Goal: Task Accomplishment & Management: Complete application form

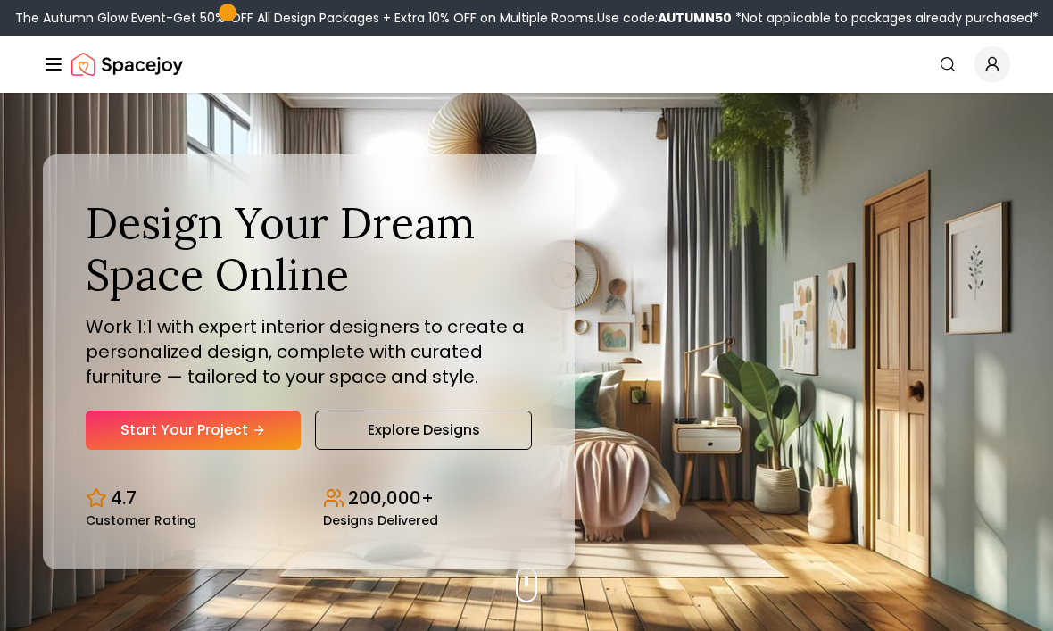
click at [146, 450] on link "Start Your Project" at bounding box center [193, 430] width 215 height 39
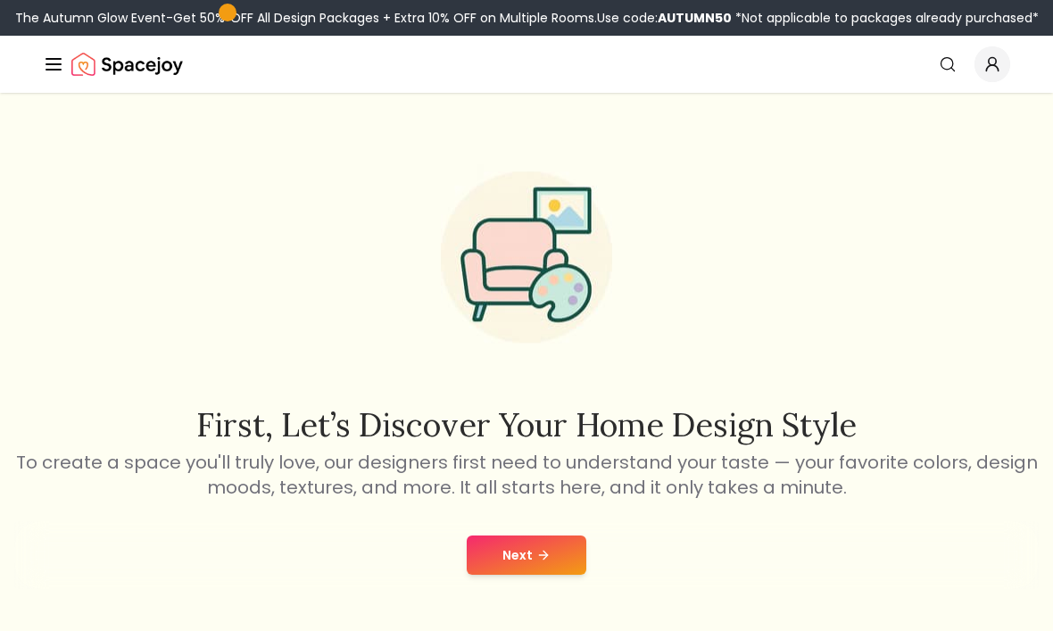
click at [552, 563] on button "Next" at bounding box center [527, 554] width 120 height 39
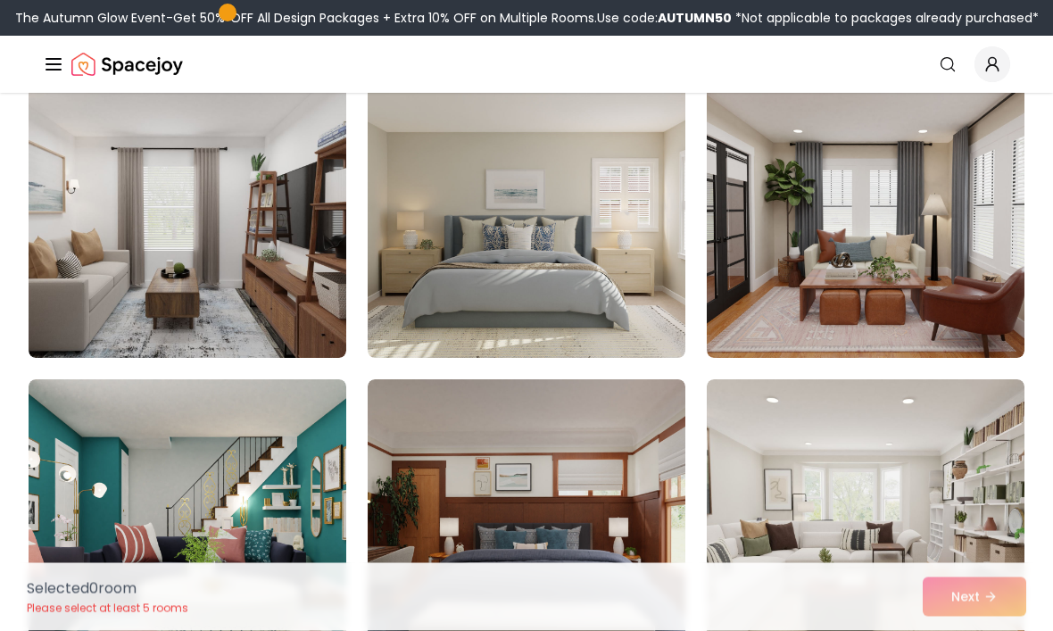
scroll to position [2012, 0]
click at [509, 264] on img at bounding box center [527, 215] width 318 height 286
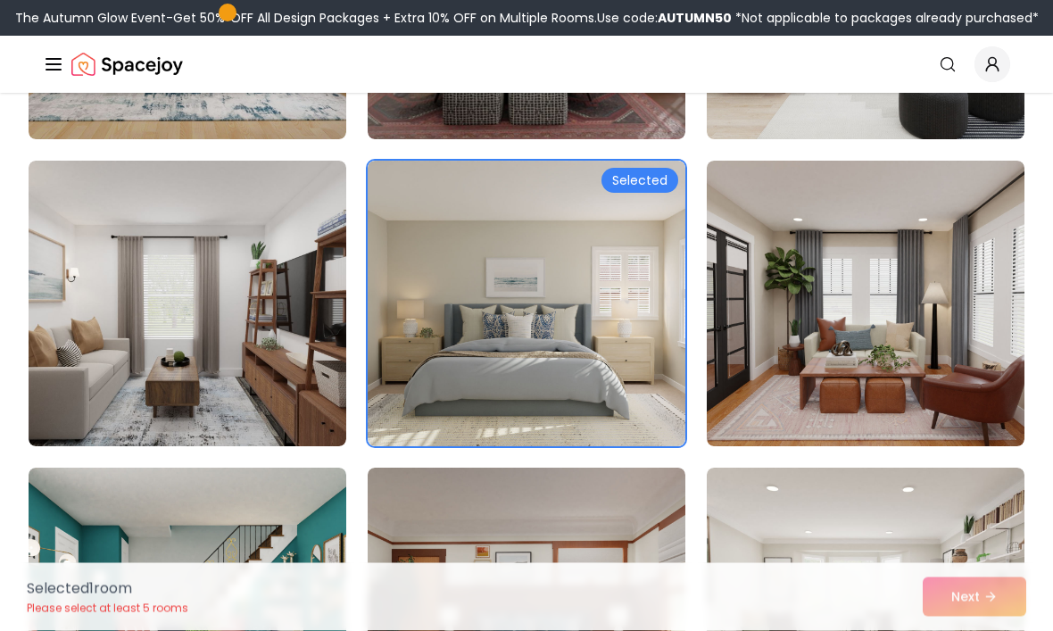
scroll to position [1921, 0]
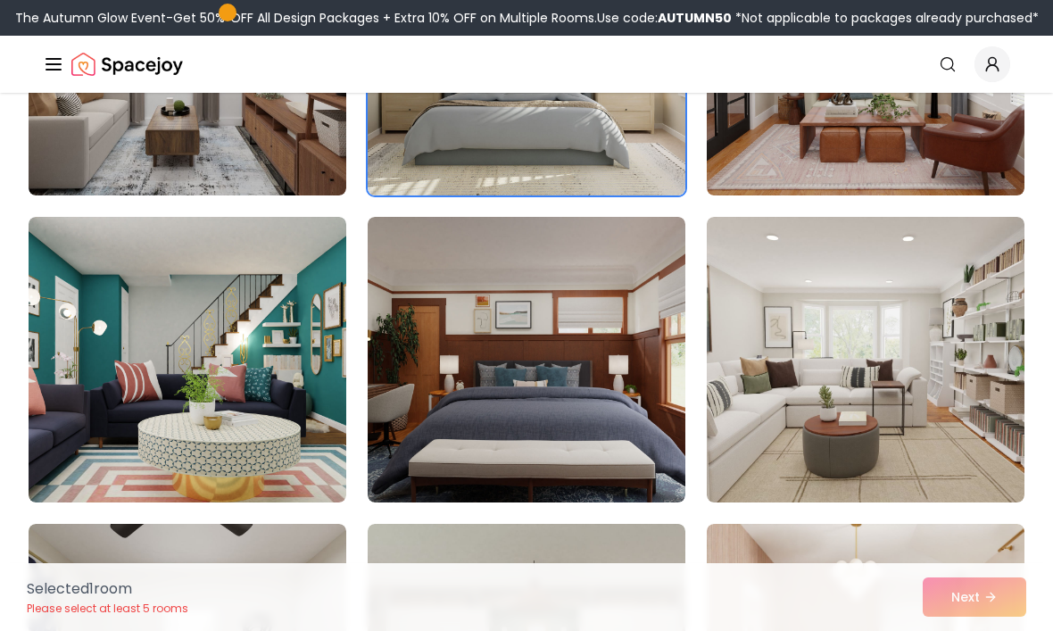
click at [913, 426] on img at bounding box center [866, 360] width 318 height 286
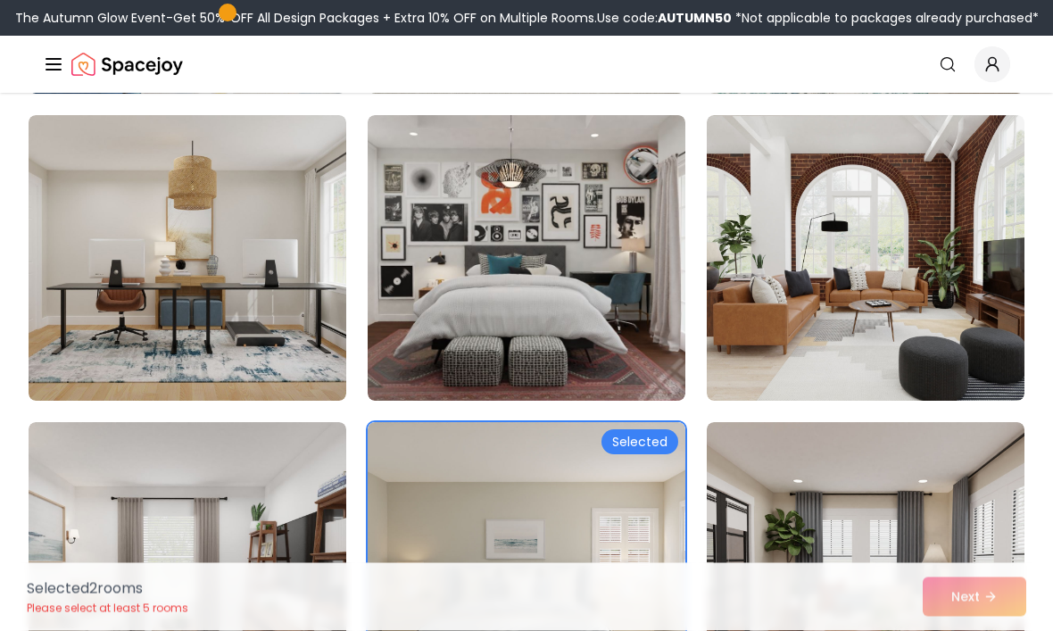
scroll to position [1663, 0]
click at [129, 291] on img at bounding box center [188, 258] width 318 height 286
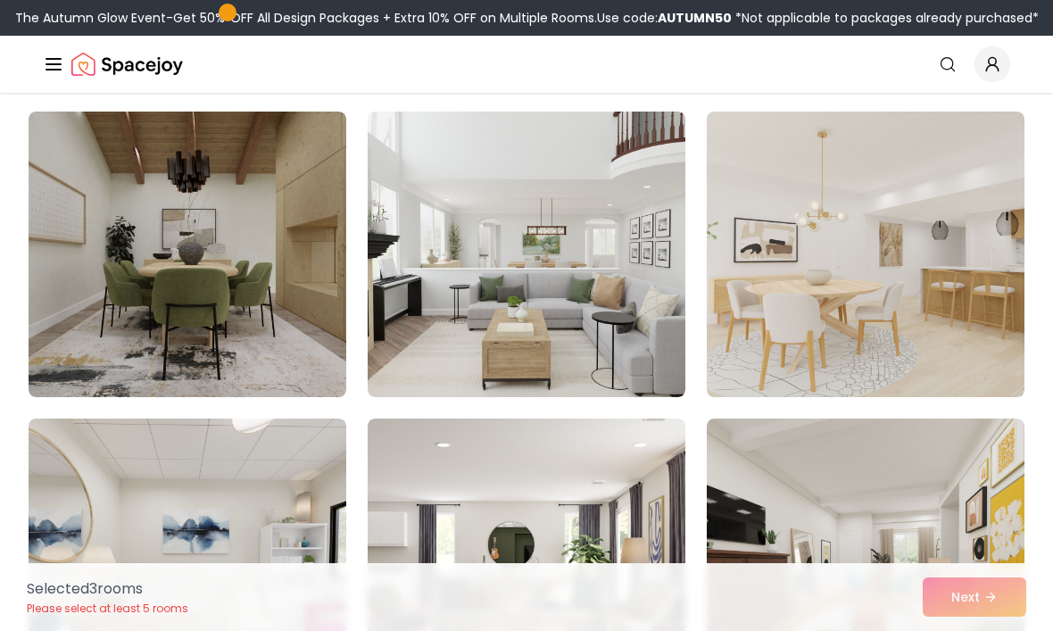
scroll to position [1046, 0]
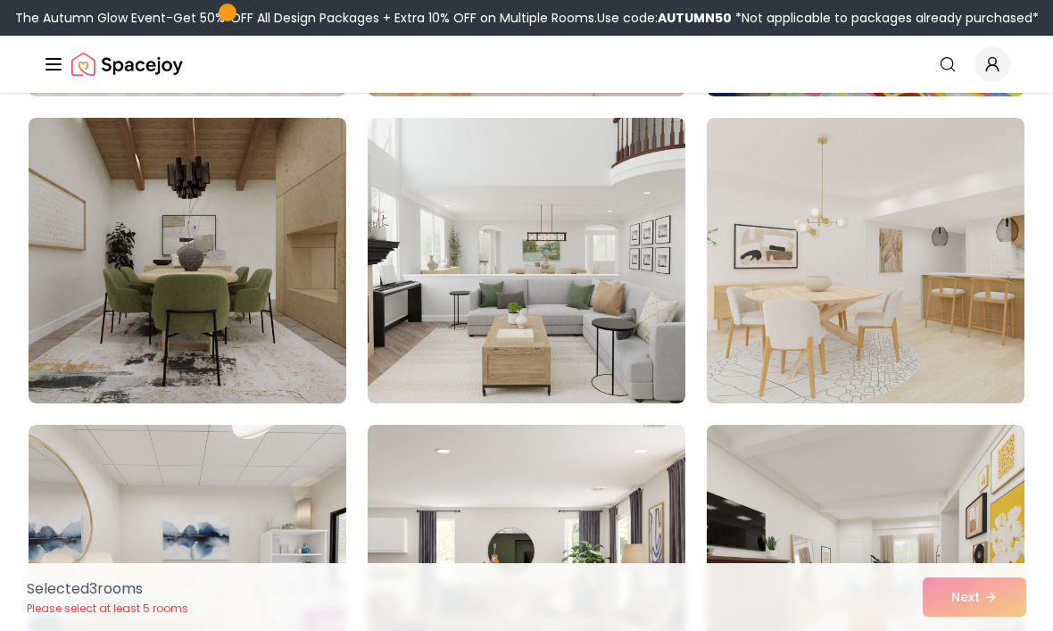
click at [142, 258] on img at bounding box center [188, 261] width 318 height 286
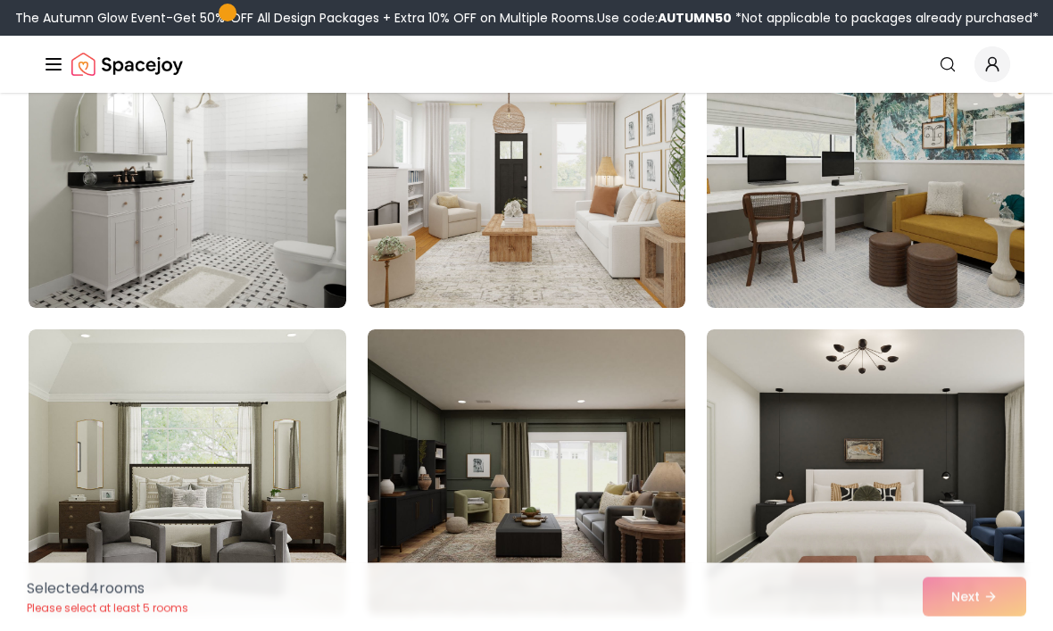
scroll to position [4825, 0]
click at [72, 253] on img at bounding box center [188, 165] width 318 height 286
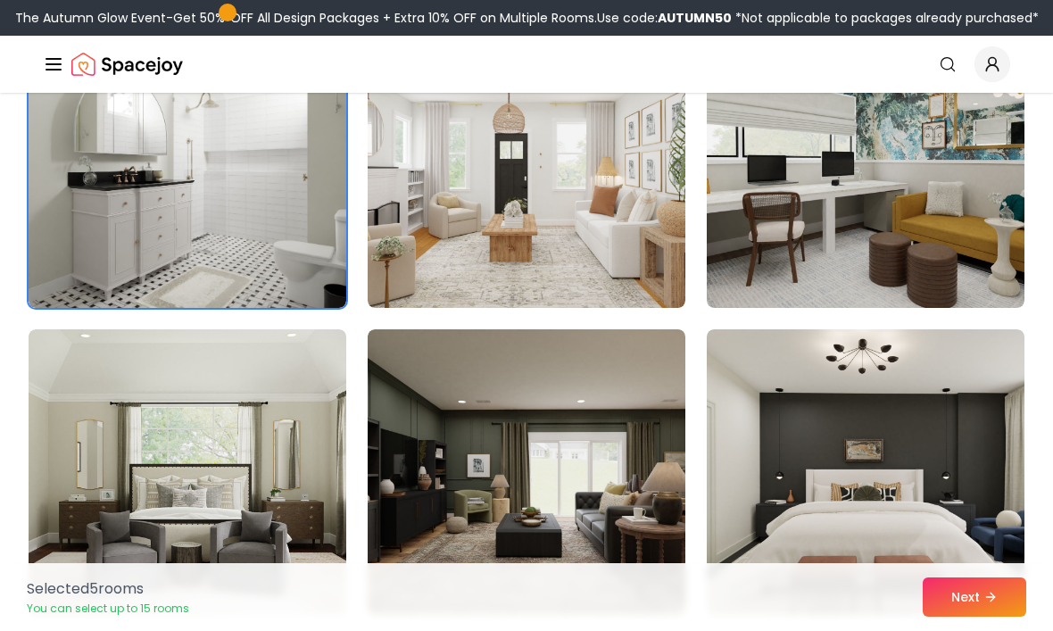
click at [92, 263] on img at bounding box center [188, 165] width 318 height 286
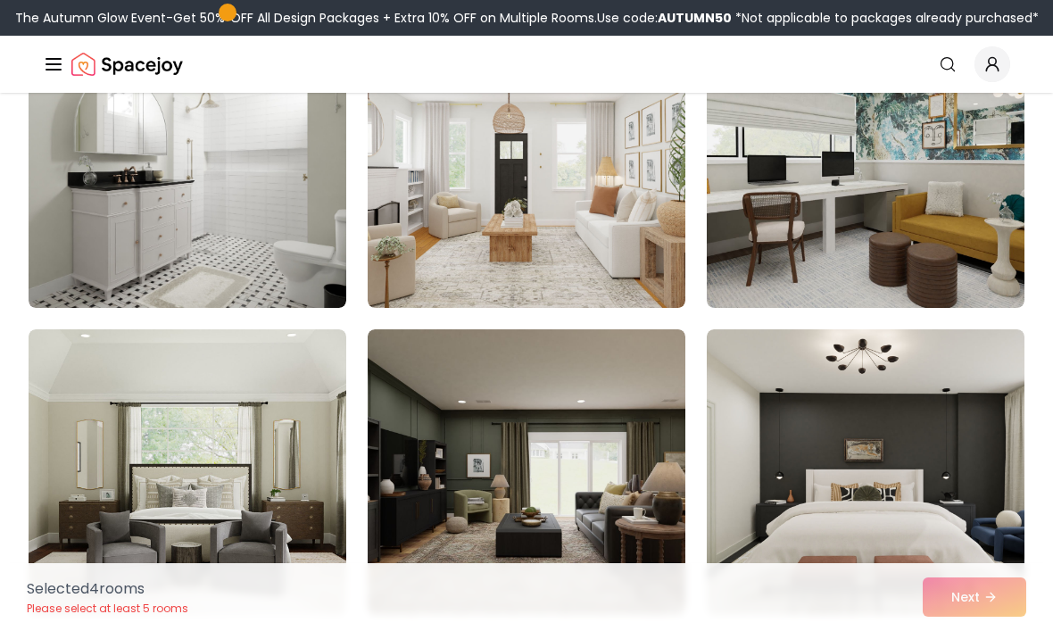
click at [92, 259] on img at bounding box center [188, 165] width 318 height 286
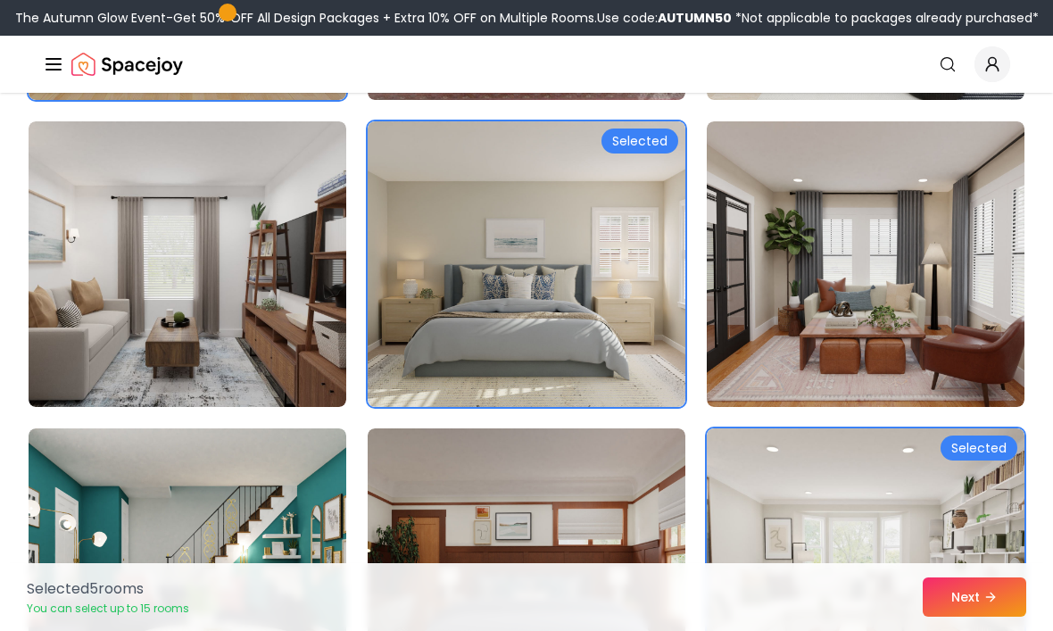
scroll to position [1952, 0]
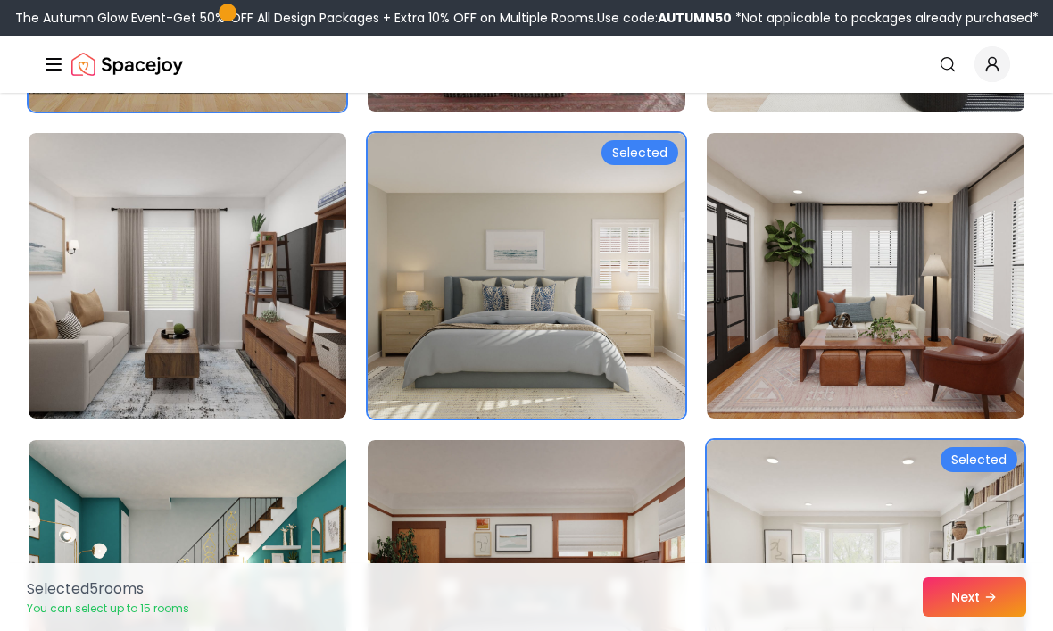
click at [594, 391] on img at bounding box center [527, 276] width 318 height 286
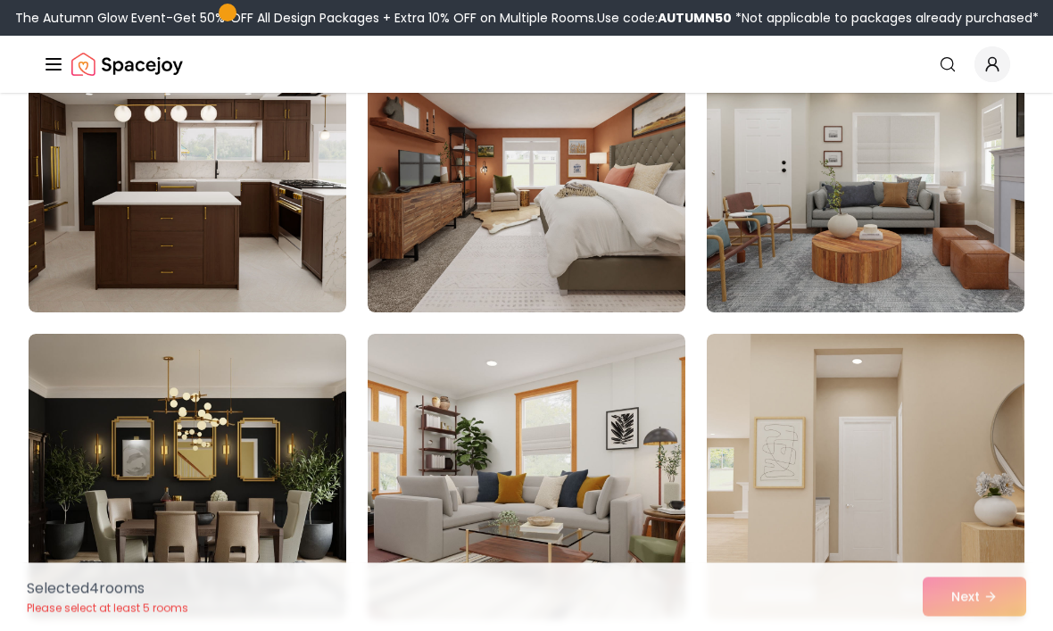
scroll to position [9413, 0]
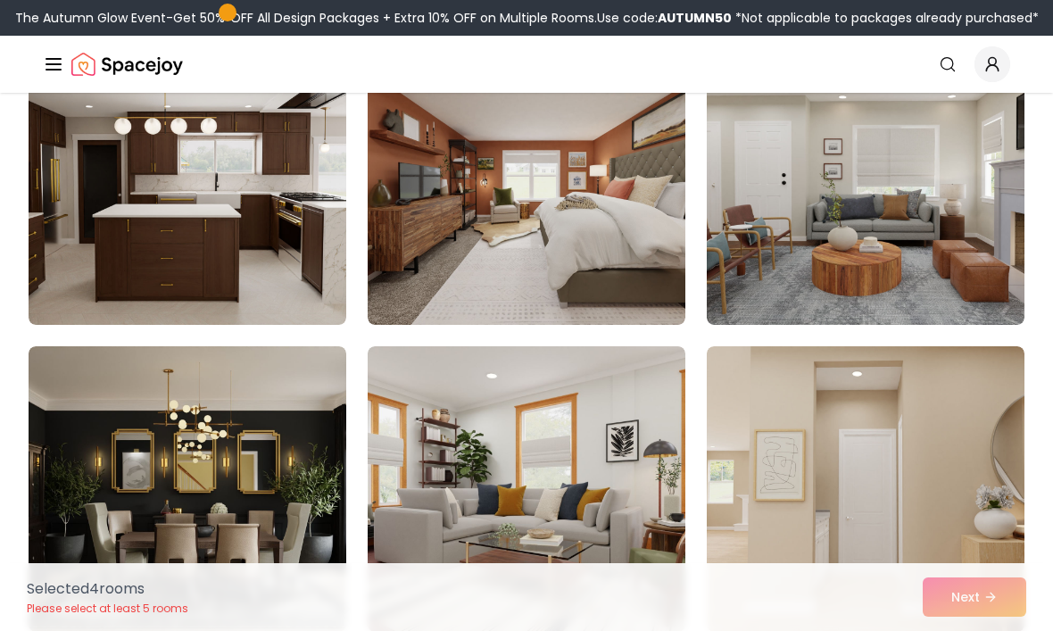
click at [81, 232] on img at bounding box center [188, 182] width 318 height 286
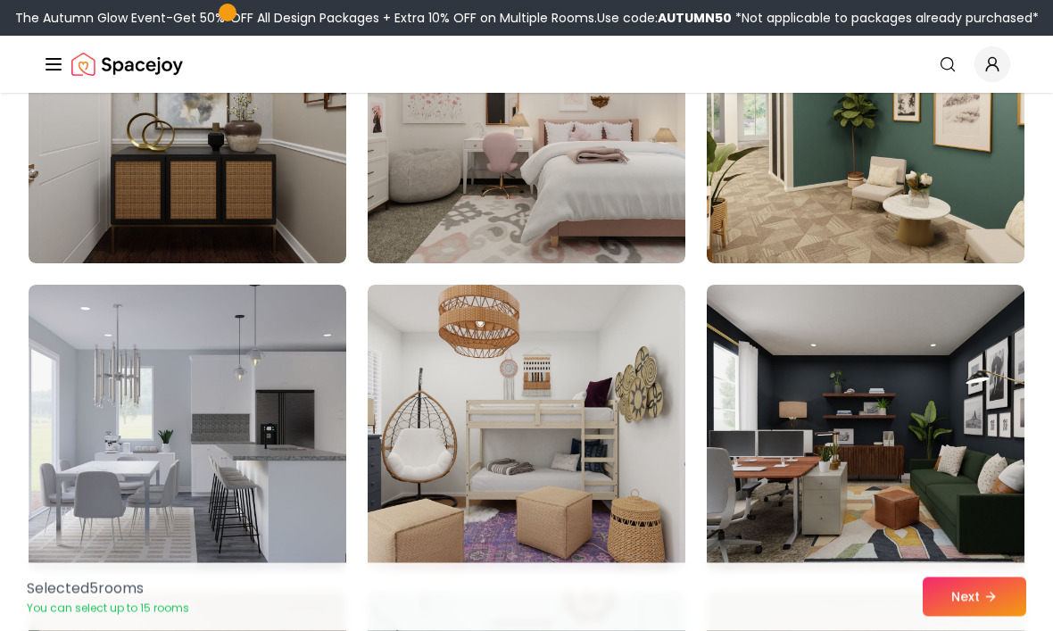
scroll to position [8554, 0]
click at [545, 422] on img at bounding box center [527, 428] width 318 height 286
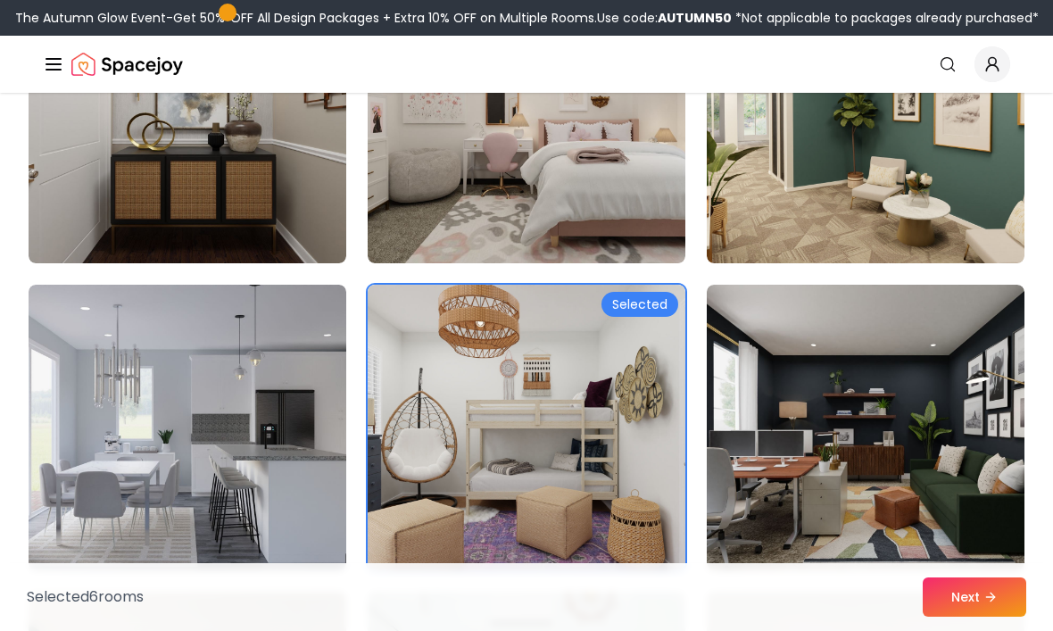
click at [1002, 617] on button "Next" at bounding box center [975, 596] width 104 height 39
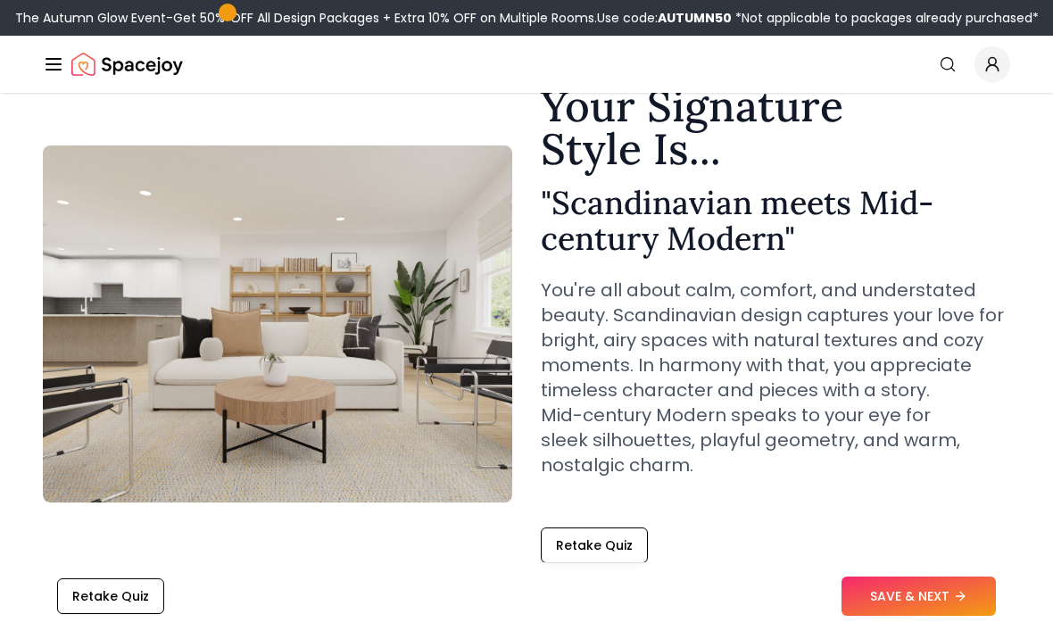
scroll to position [87, 0]
click at [967, 617] on button "SAVE & NEXT" at bounding box center [919, 596] width 154 height 39
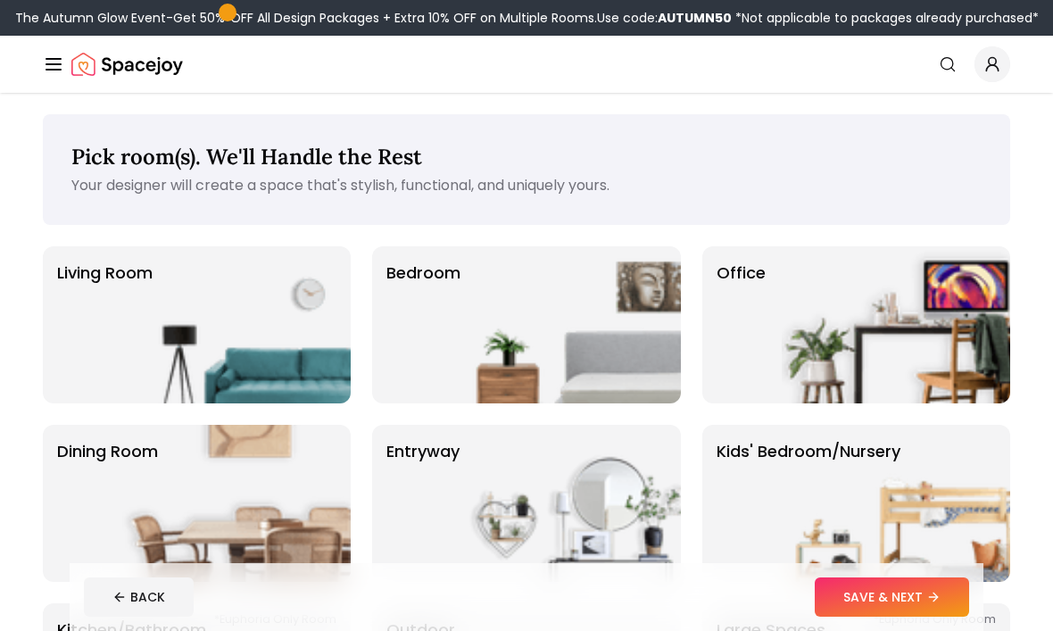
click at [618, 311] on img at bounding box center [566, 324] width 228 height 157
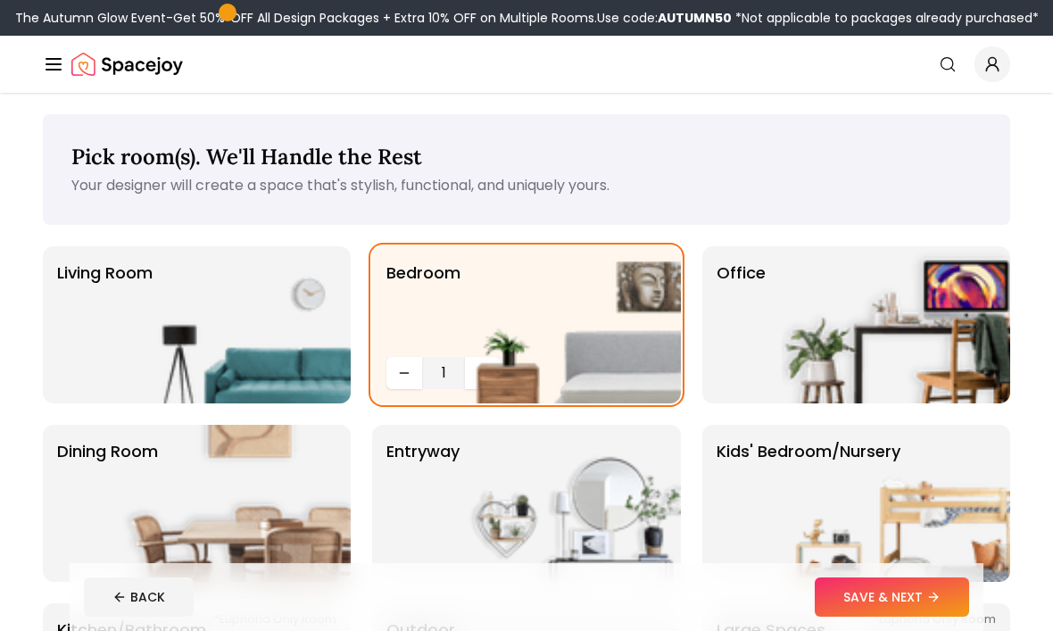
click at [831, 512] on img at bounding box center [896, 503] width 228 height 157
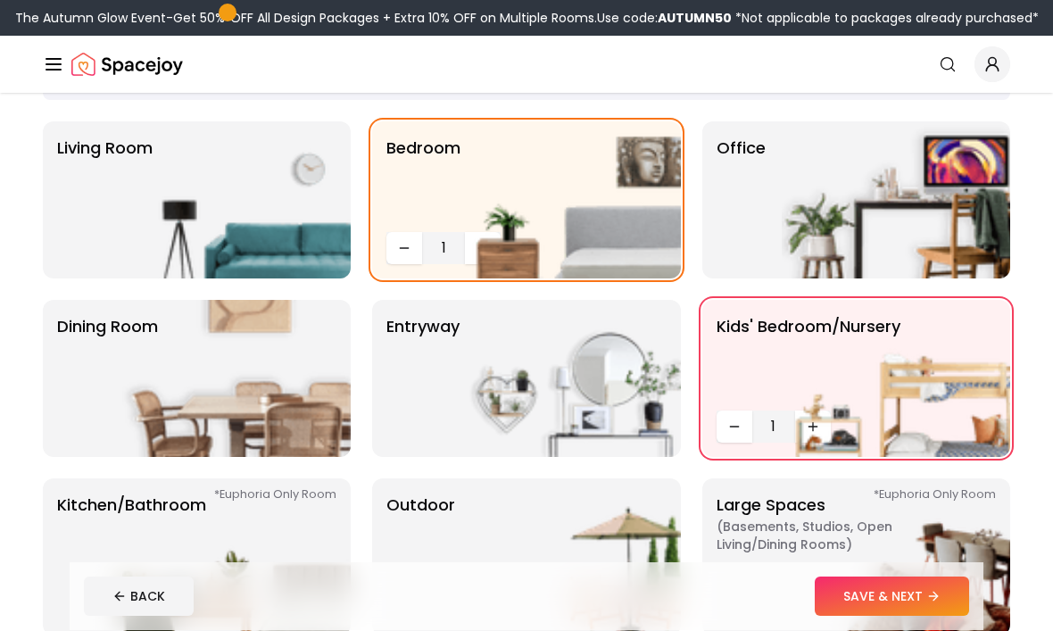
scroll to position [125, 0]
click at [153, 395] on img at bounding box center [236, 378] width 228 height 157
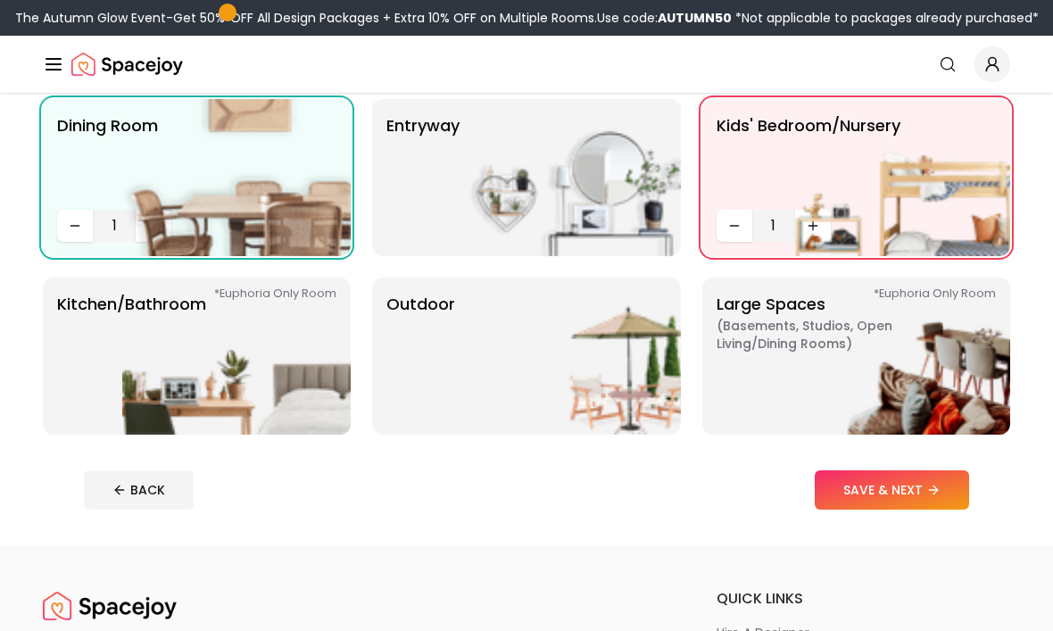
scroll to position [326, 0]
click at [100, 346] on p "Kitchen/Bathroom *Euphoria Only Room" at bounding box center [131, 356] width 149 height 129
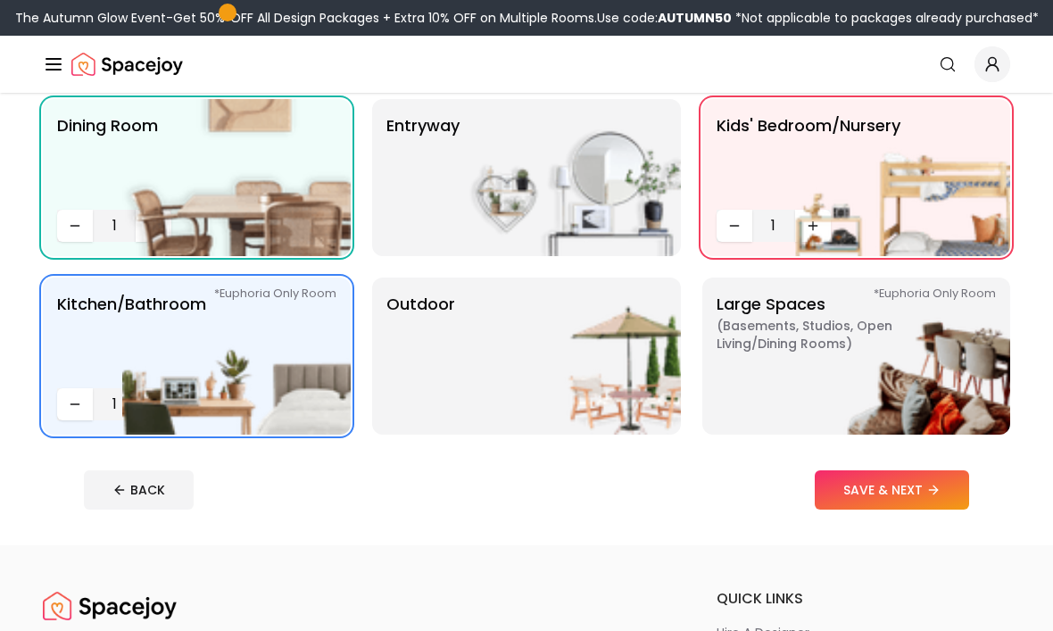
click at [141, 408] on img at bounding box center [236, 356] width 228 height 157
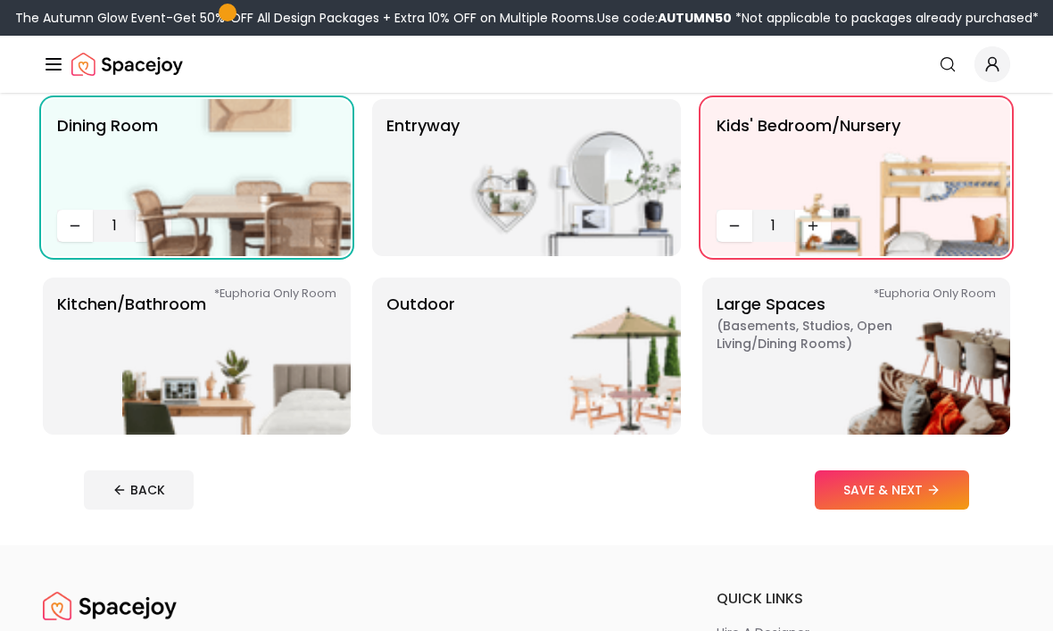
click at [131, 370] on img at bounding box center [236, 356] width 228 height 157
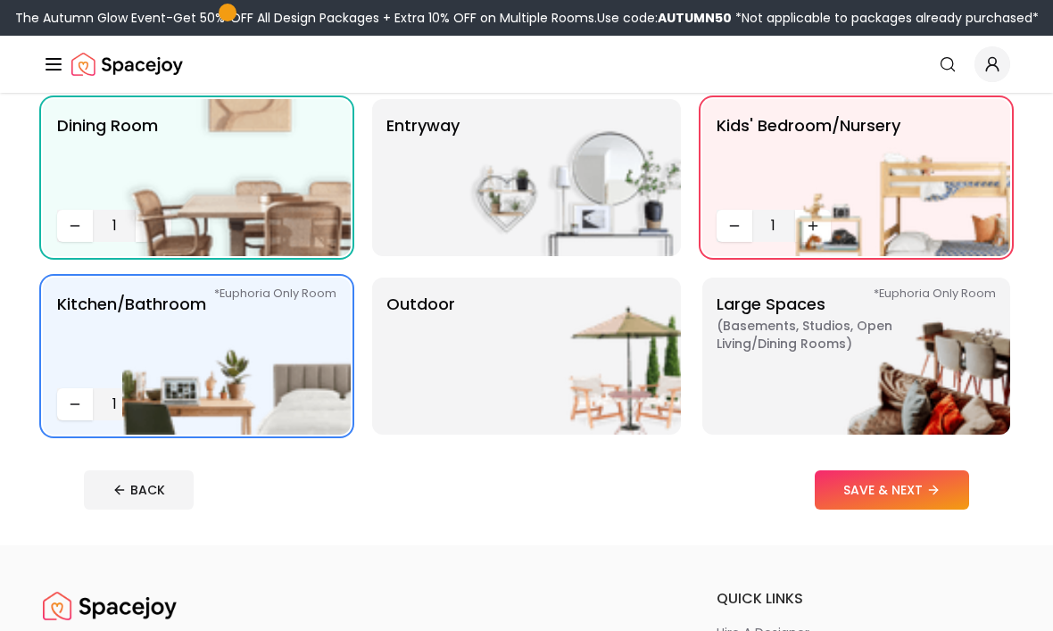
click at [609, 387] on img at bounding box center [566, 356] width 228 height 157
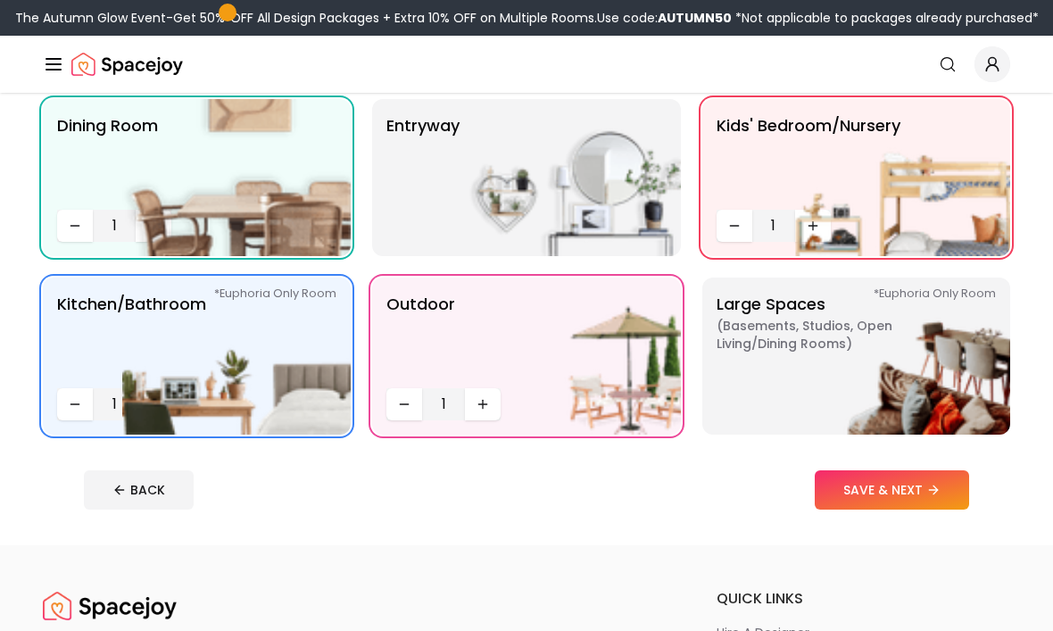
click at [928, 385] on img at bounding box center [896, 356] width 228 height 157
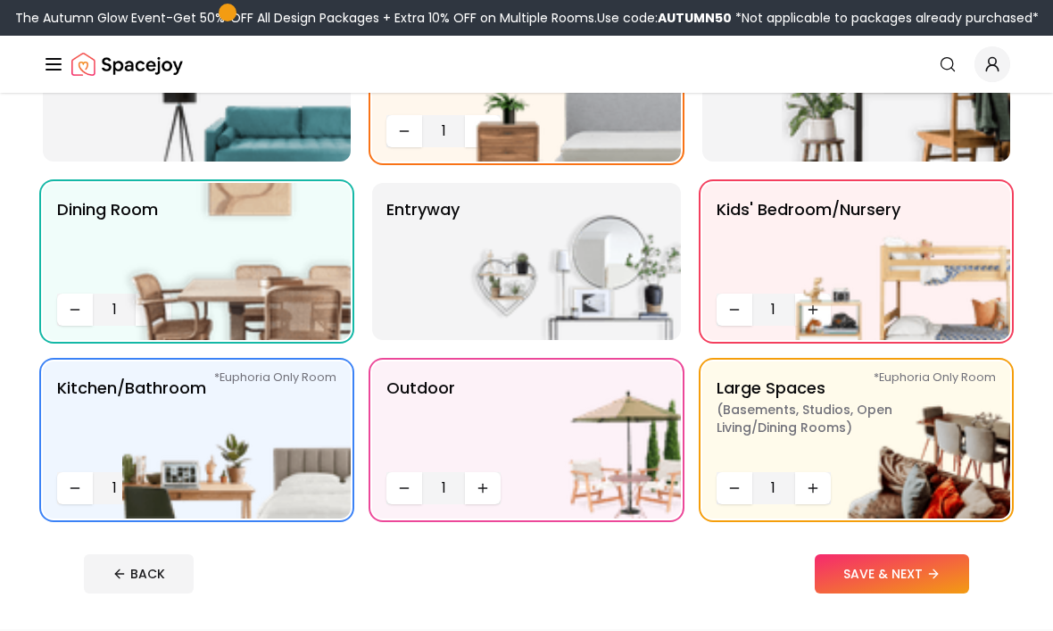
scroll to position [219, 0]
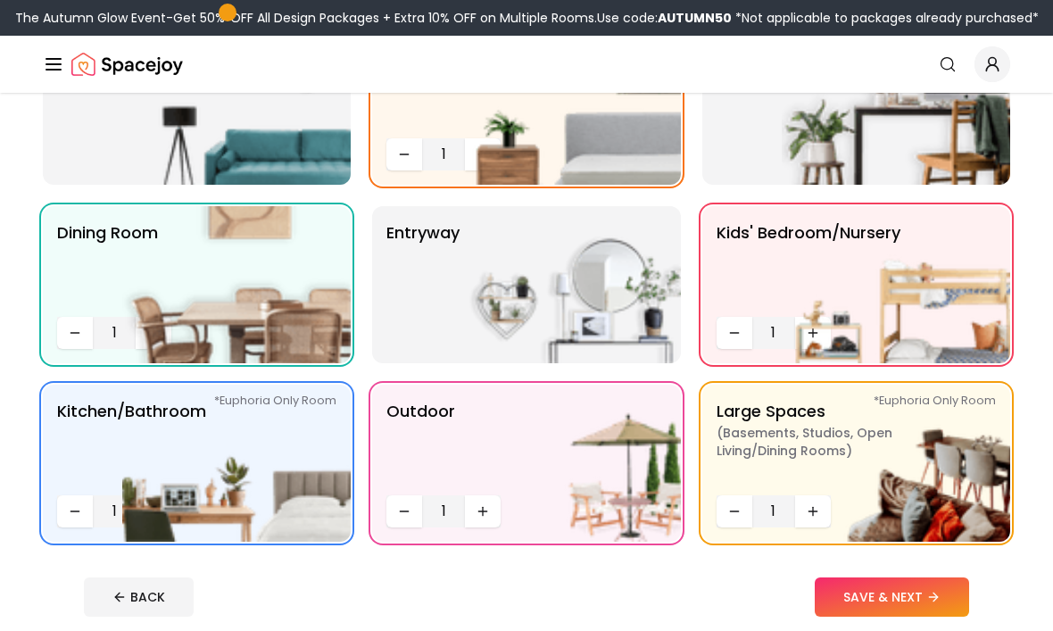
click at [606, 304] on img at bounding box center [566, 284] width 228 height 157
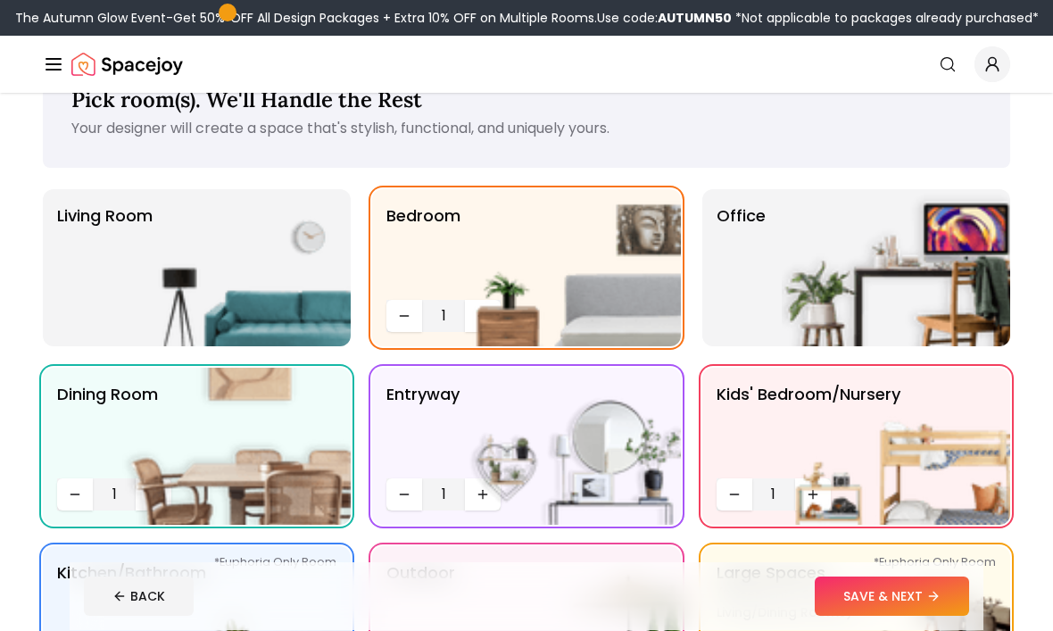
scroll to position [53, 0]
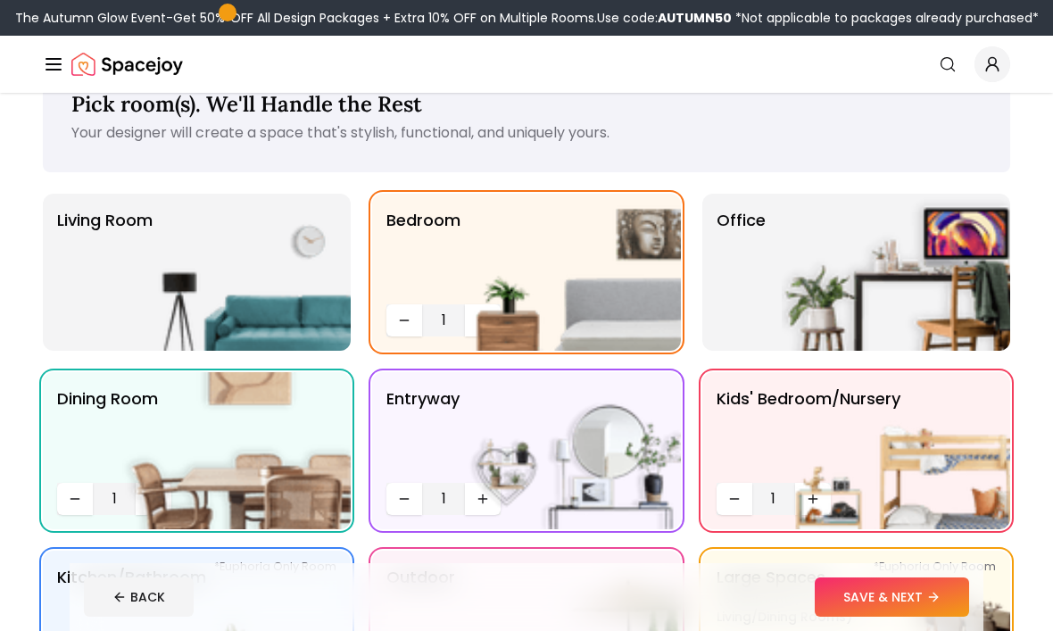
click at [952, 281] on img at bounding box center [896, 272] width 228 height 157
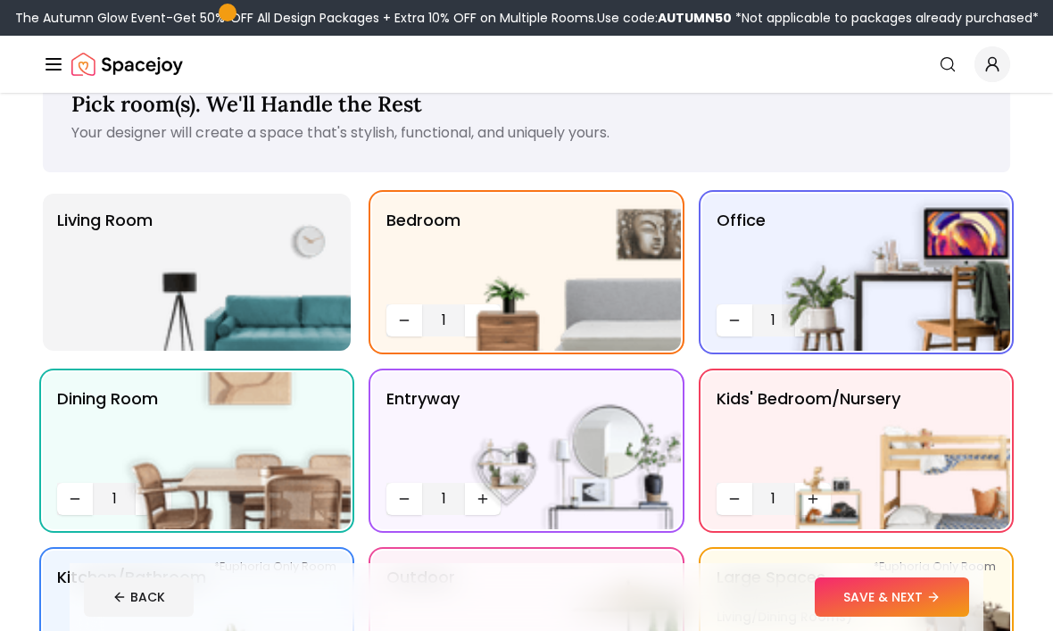
click at [139, 271] on img at bounding box center [236, 272] width 228 height 157
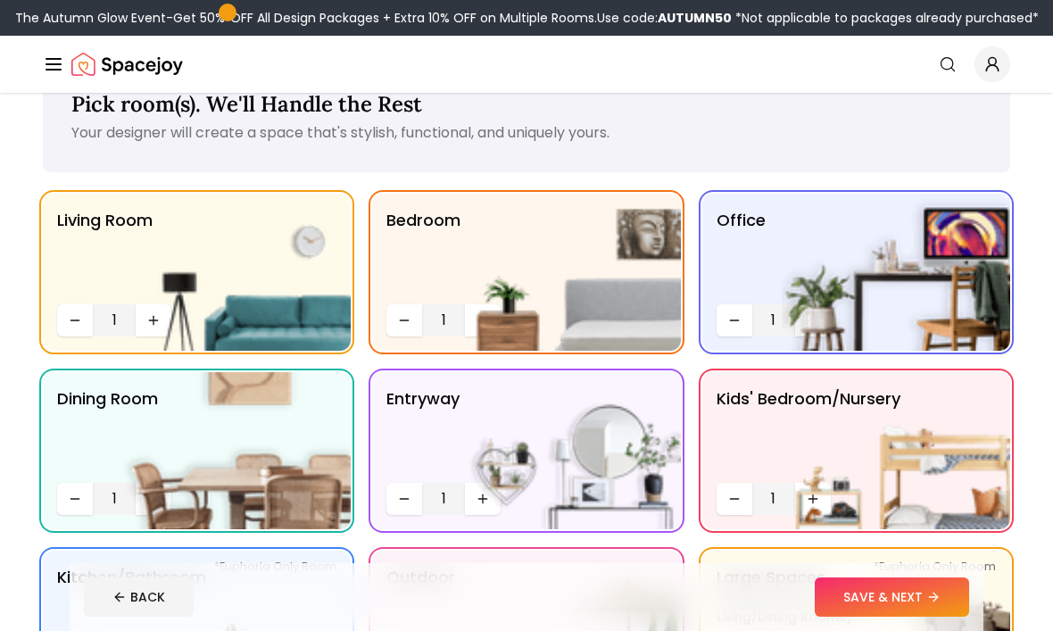
click at [925, 617] on button "SAVE & NEXT" at bounding box center [892, 596] width 154 height 39
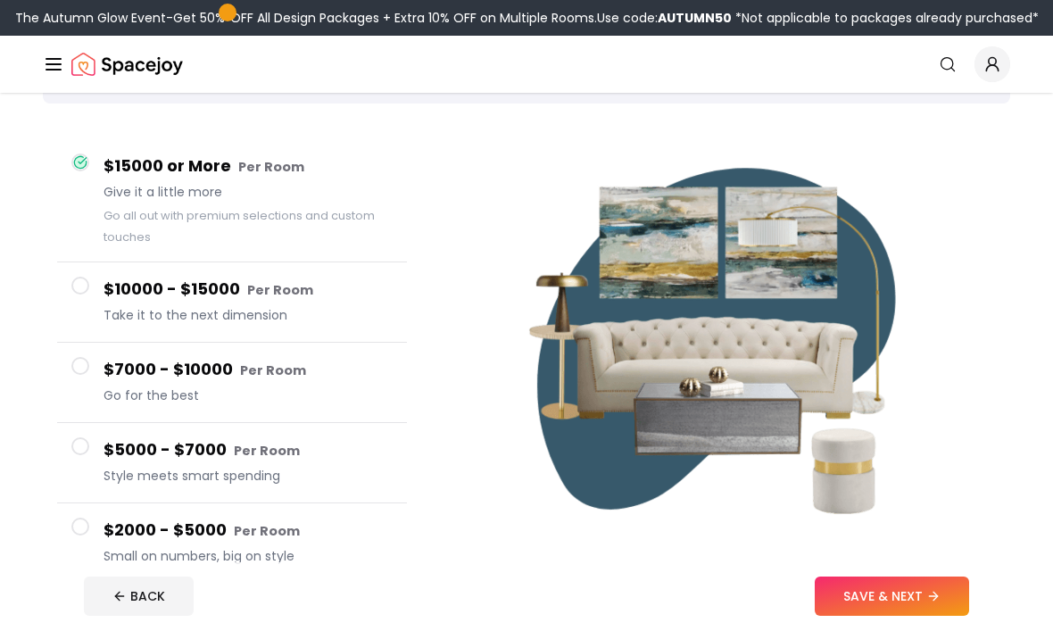
scroll to position [121, 0]
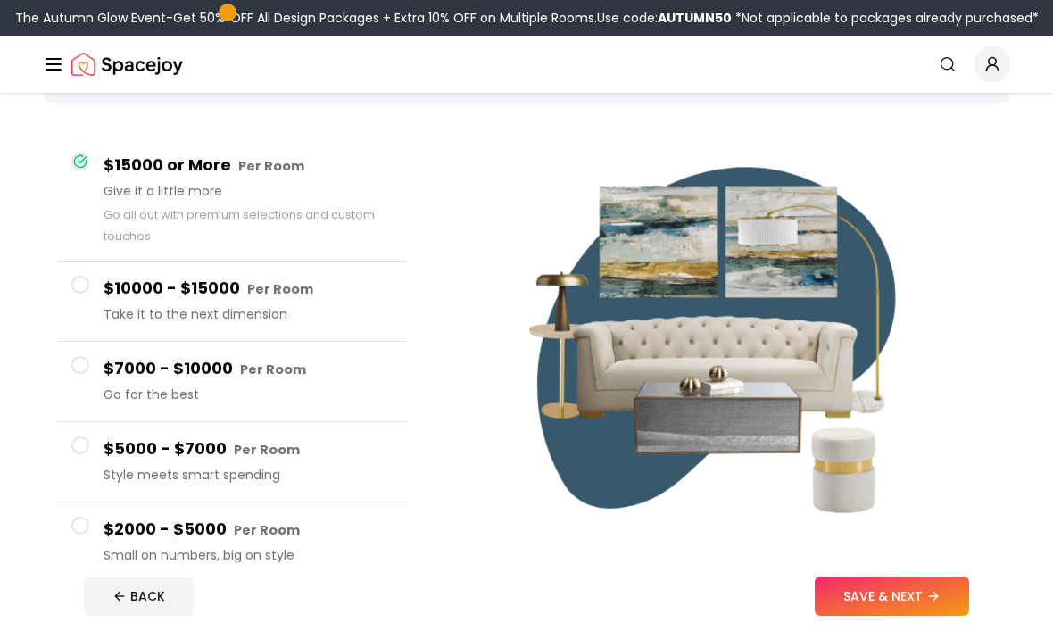
click at [72, 289] on span at bounding box center [80, 286] width 18 height 18
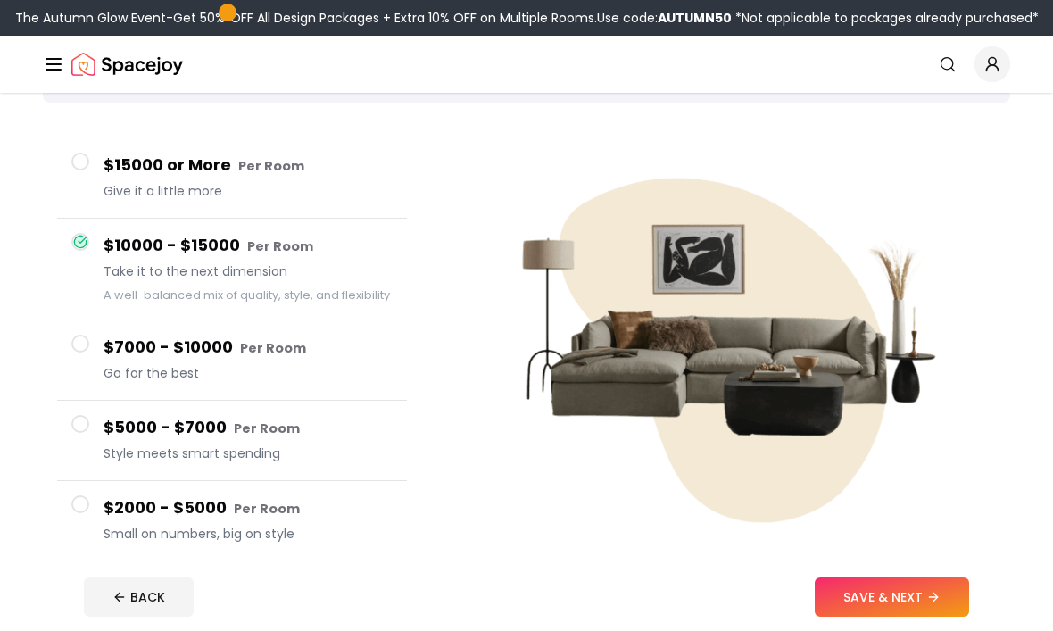
click at [911, 617] on button "SAVE & NEXT" at bounding box center [892, 596] width 154 height 39
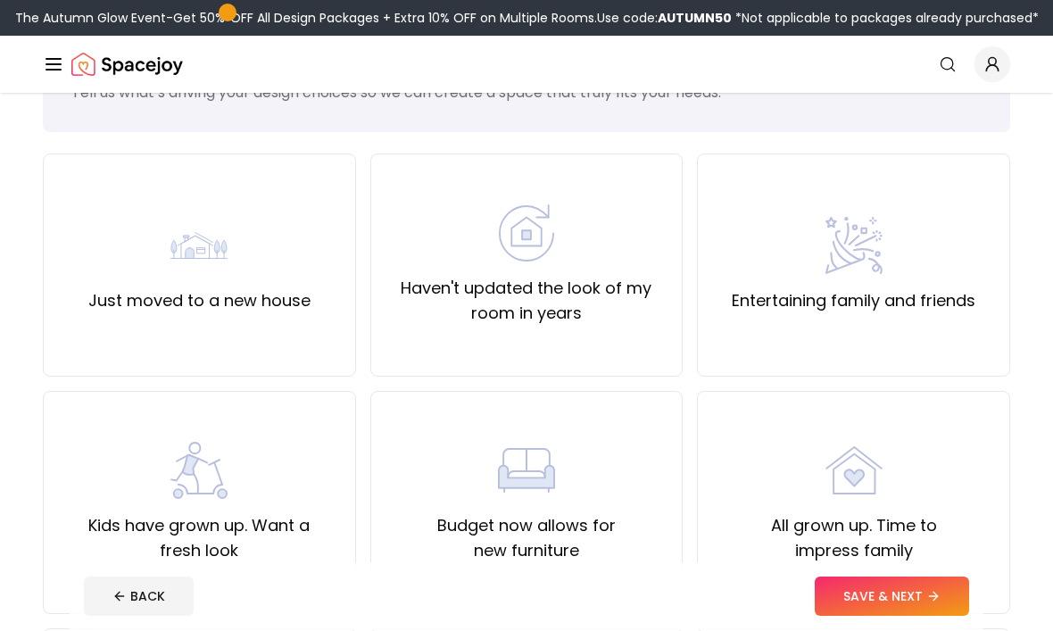
scroll to position [93, 0]
click at [105, 206] on div "Just moved to a new house" at bounding box center [199, 264] width 313 height 223
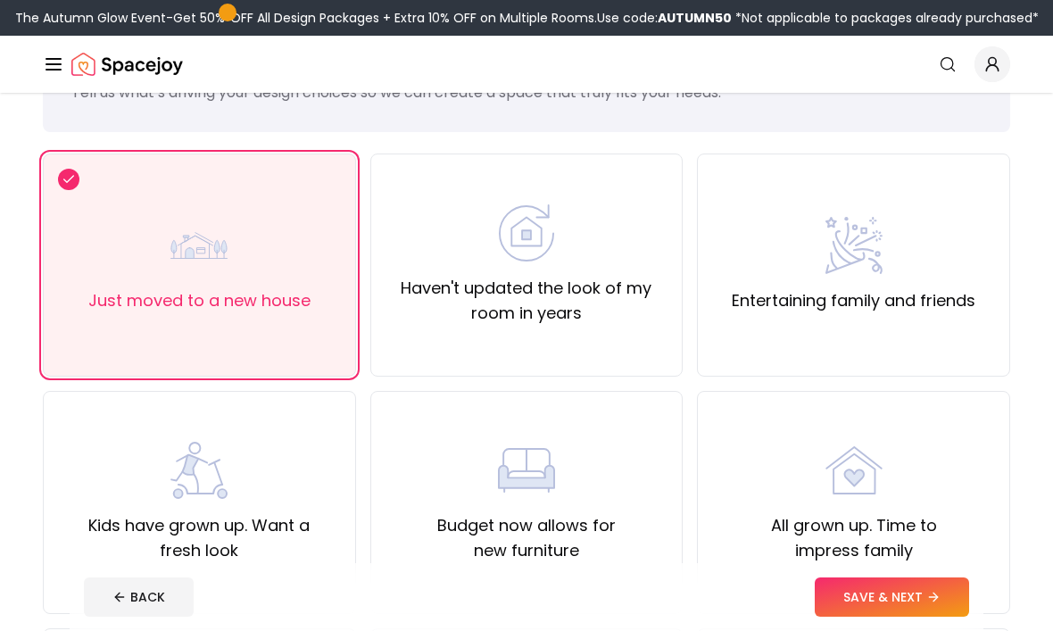
click at [916, 617] on button "SAVE & NEXT" at bounding box center [892, 596] width 154 height 39
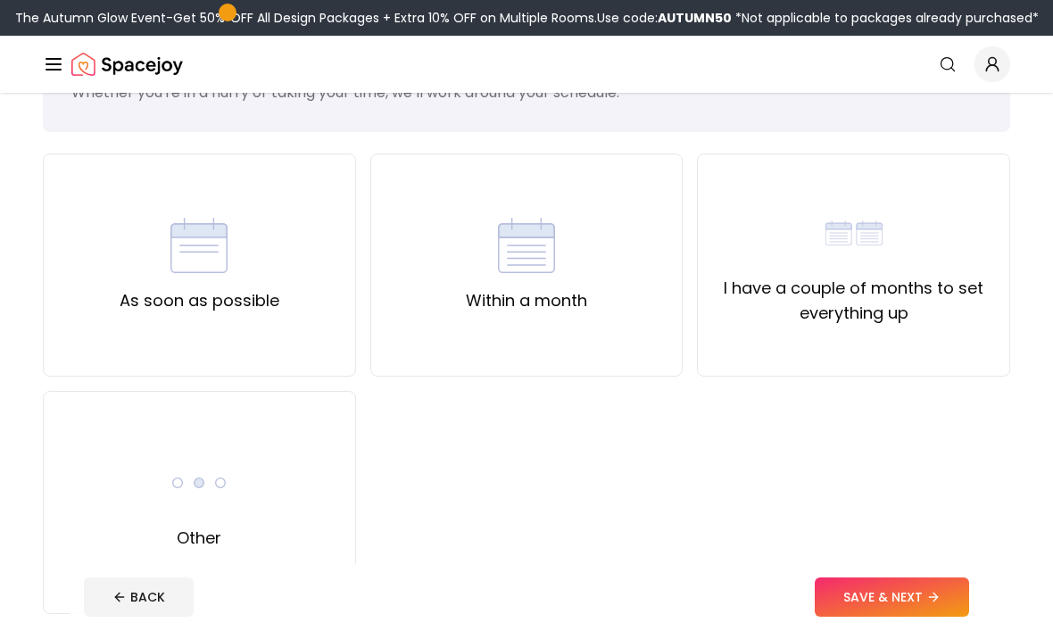
click at [894, 311] on label "I have a couple of months to set everything up" at bounding box center [853, 301] width 283 height 50
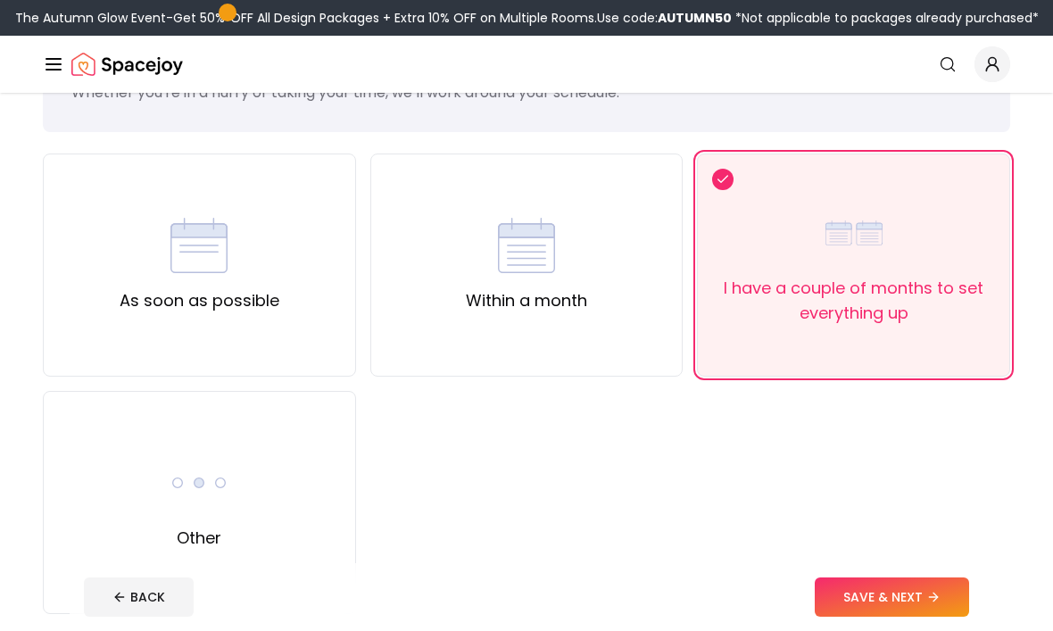
click at [926, 617] on button "SAVE & NEXT" at bounding box center [892, 596] width 154 height 39
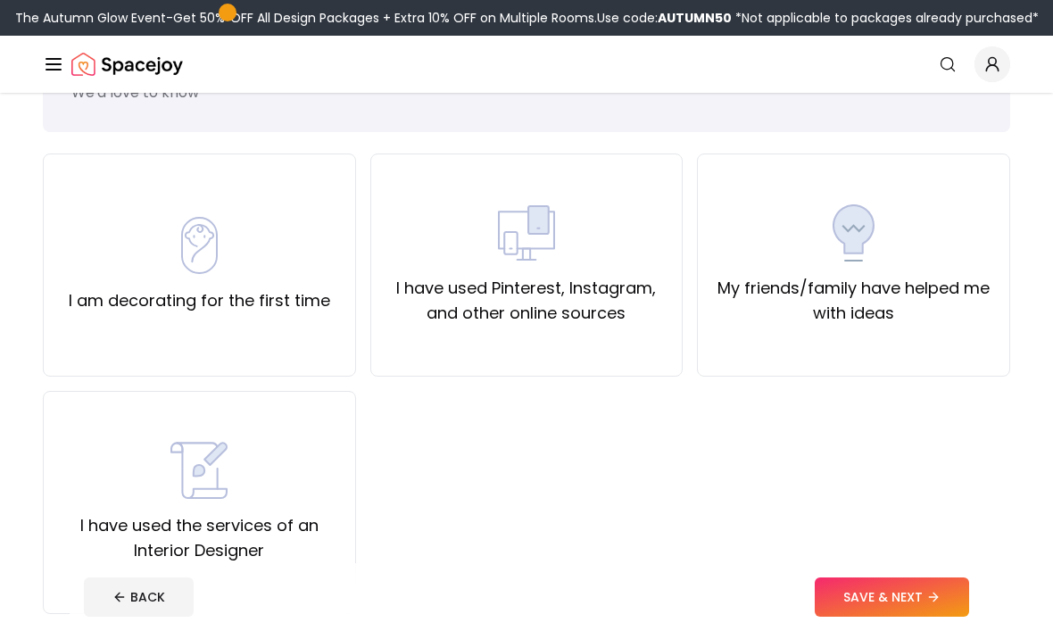
click at [803, 302] on label "My friends/family have helped me with ideas" at bounding box center [853, 301] width 283 height 50
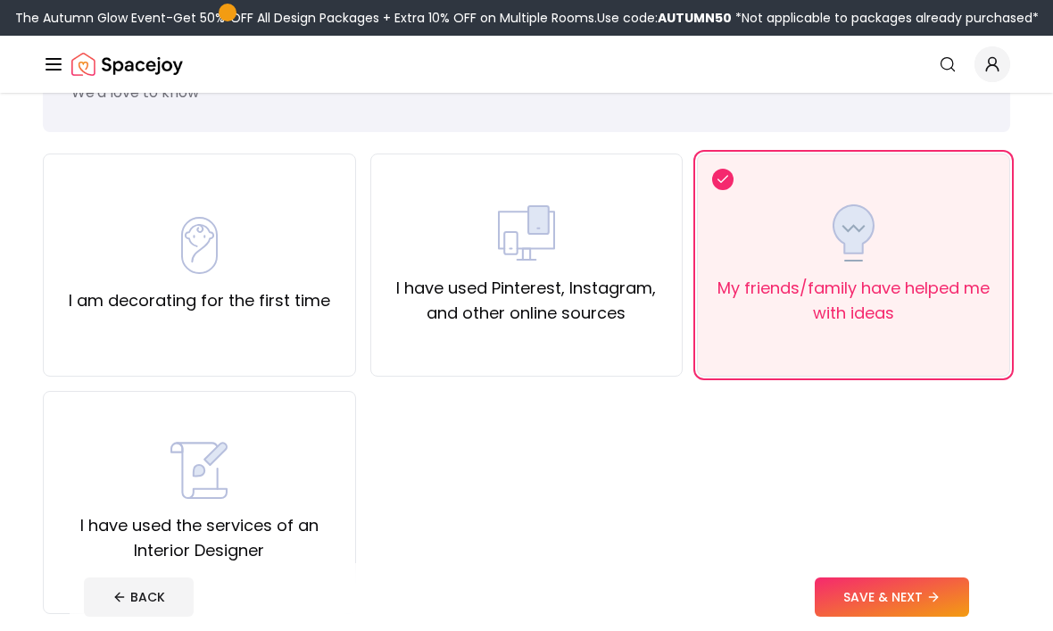
click at [930, 617] on button "SAVE & NEXT" at bounding box center [892, 596] width 154 height 39
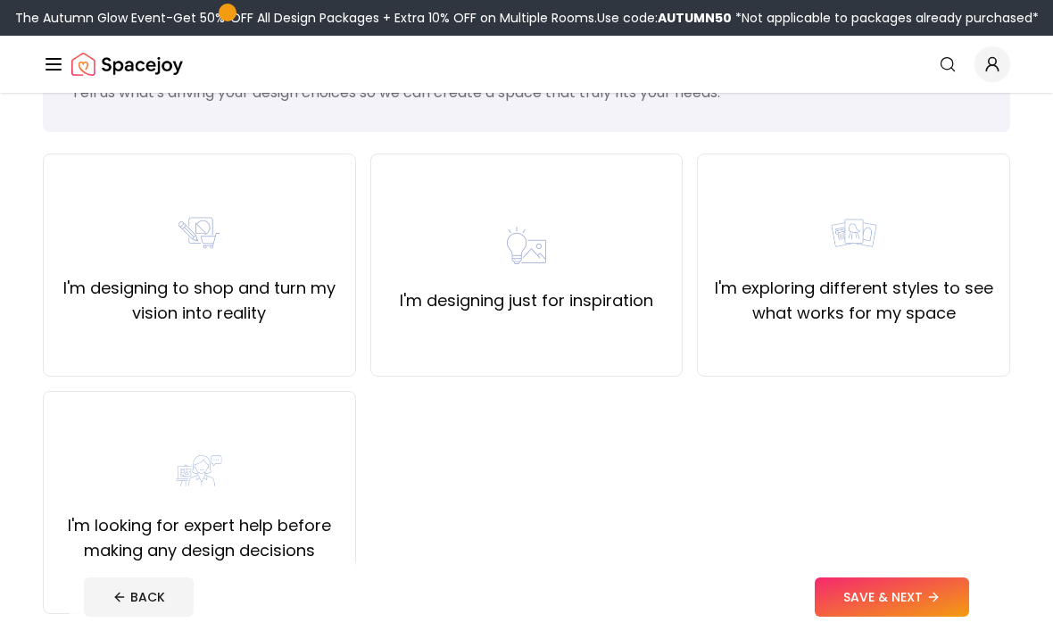
click at [932, 324] on label "I'm exploring different styles to see what works for my space" at bounding box center [853, 301] width 283 height 50
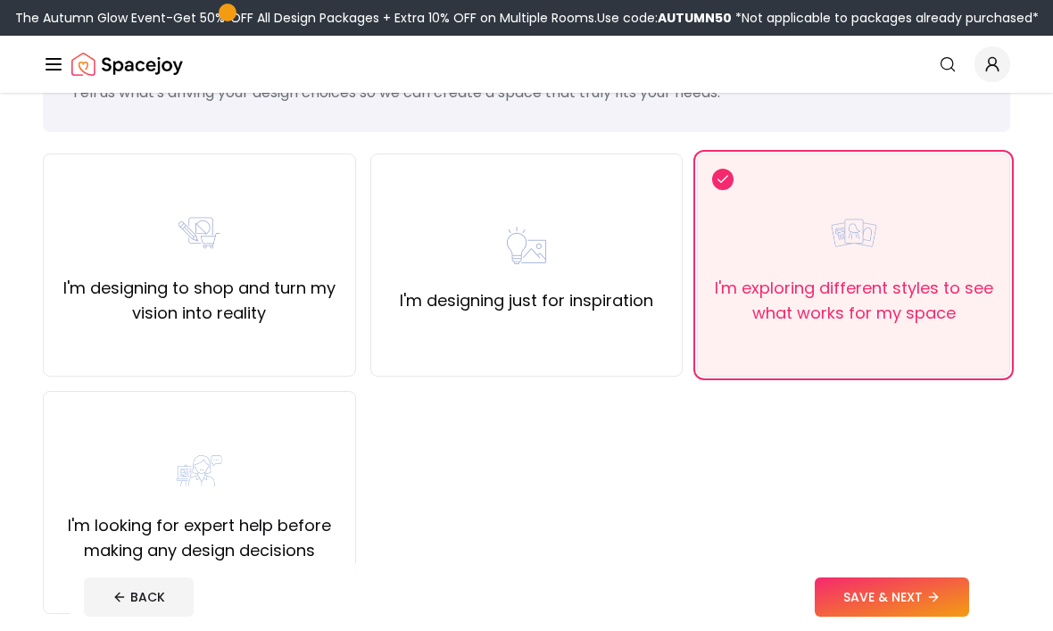
click at [924, 617] on button "SAVE & NEXT" at bounding box center [892, 596] width 154 height 39
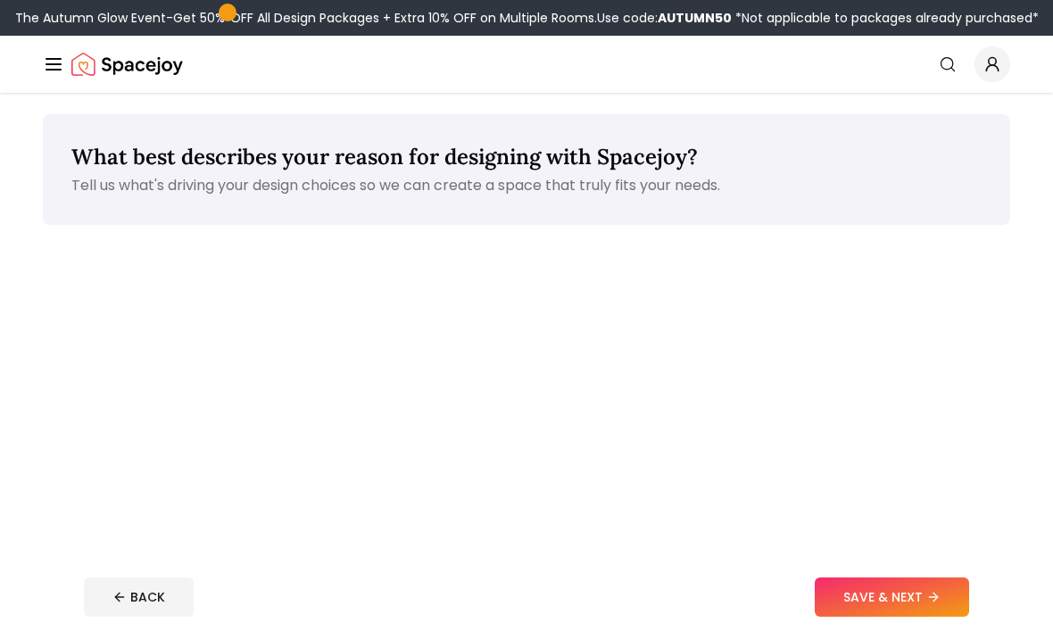
scroll to position [153, 0]
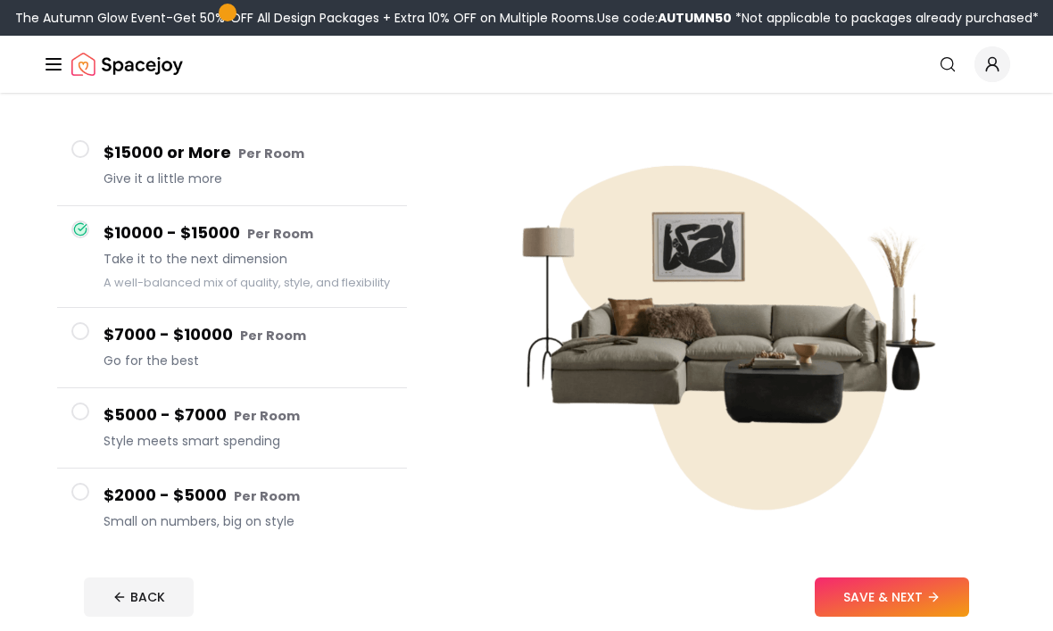
scroll to position [182, 0]
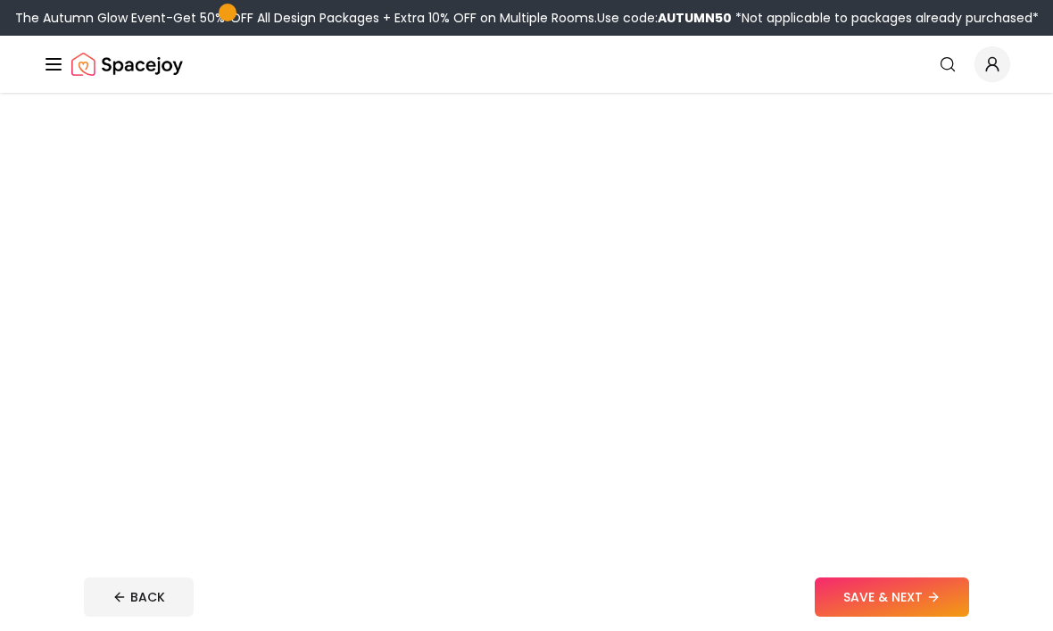
scroll to position [112, 0]
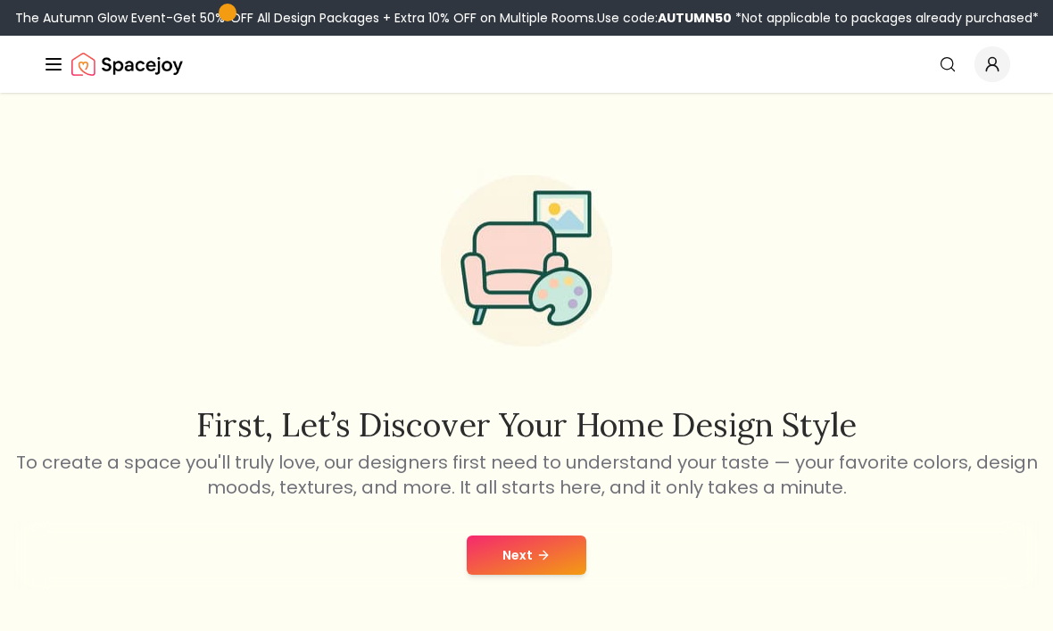
click at [91, 80] on img "Spacejoy" at bounding box center [127, 64] width 112 height 36
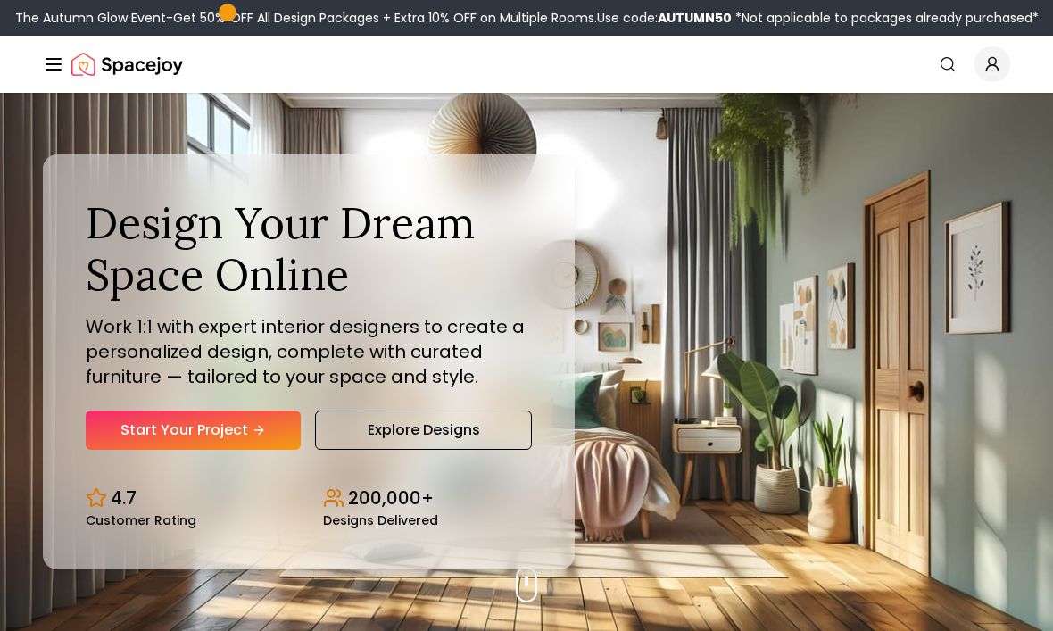
click at [77, 62] on img "Spacejoy" at bounding box center [127, 64] width 112 height 36
